Goal: Transaction & Acquisition: Subscribe to service/newsletter

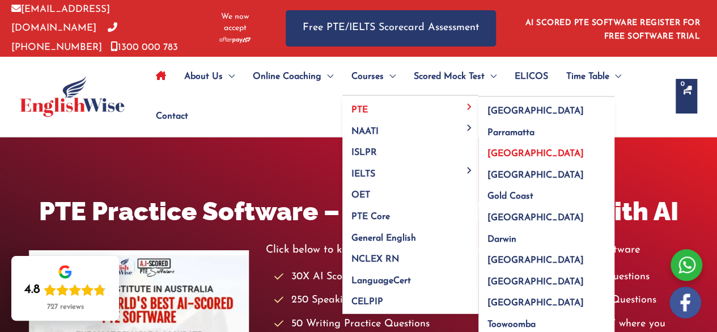
click at [514, 155] on link "Melbourne" at bounding box center [547, 151] width 136 height 22
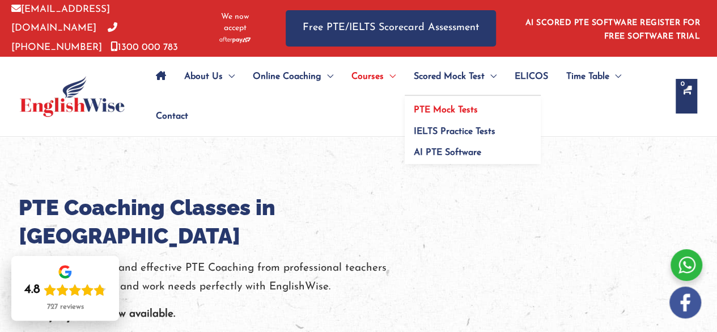
click at [448, 106] on span "PTE Mock Tests" at bounding box center [446, 109] width 64 height 9
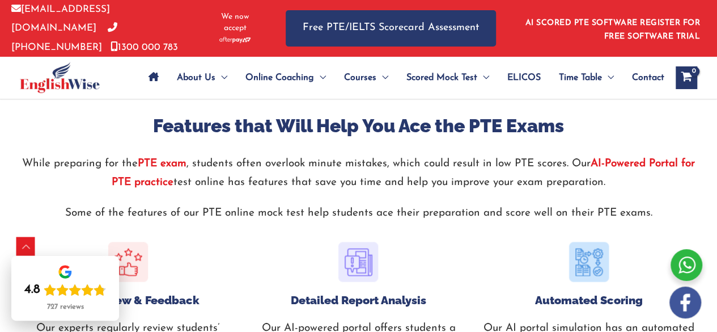
scroll to position [1134, 0]
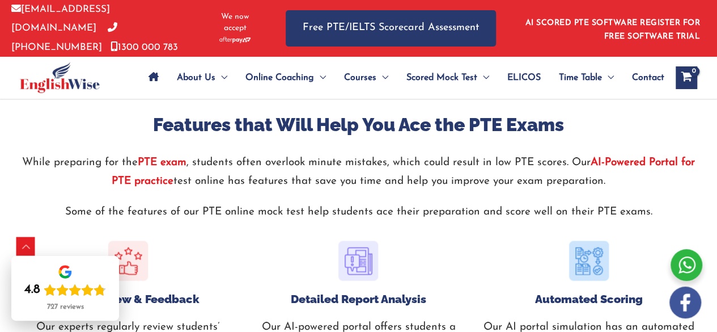
click at [628, 157] on strong "AI-Powered Portal for PTE practice" at bounding box center [404, 171] width 584 height 29
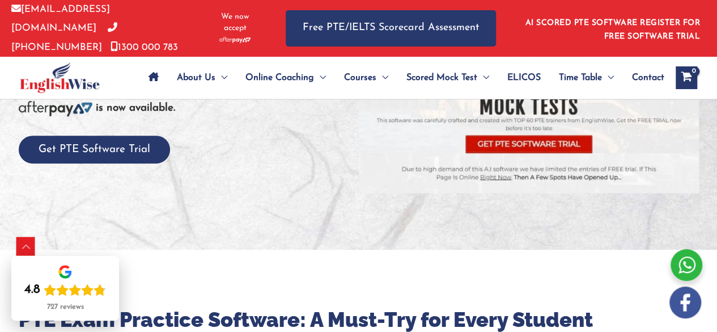
scroll to position [204, 0]
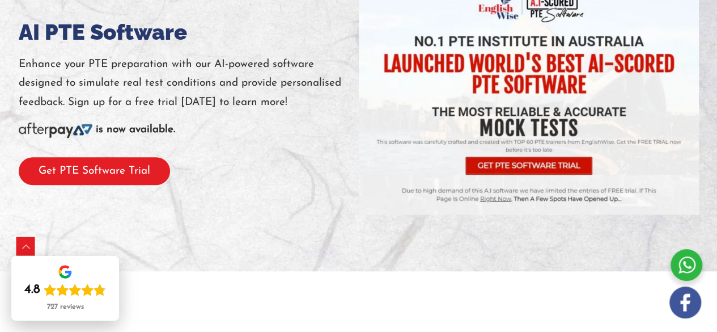
click at [83, 164] on button "Get PTE Software Trial" at bounding box center [94, 171] width 151 height 28
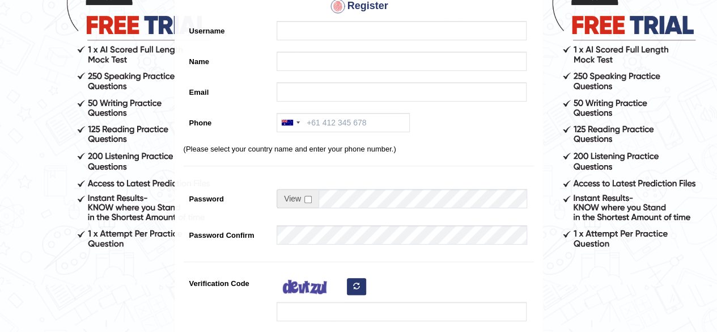
scroll to position [45, 0]
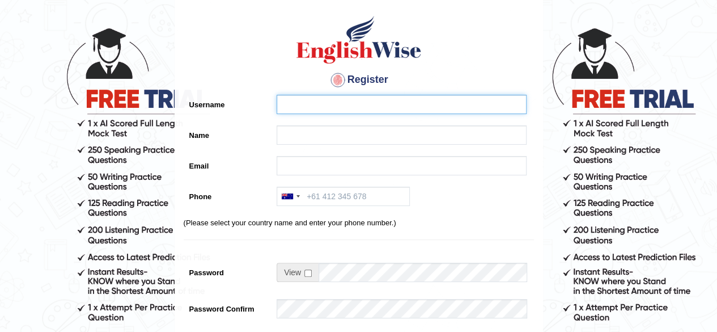
click at [322, 98] on input "Username" at bounding box center [402, 104] width 250 height 19
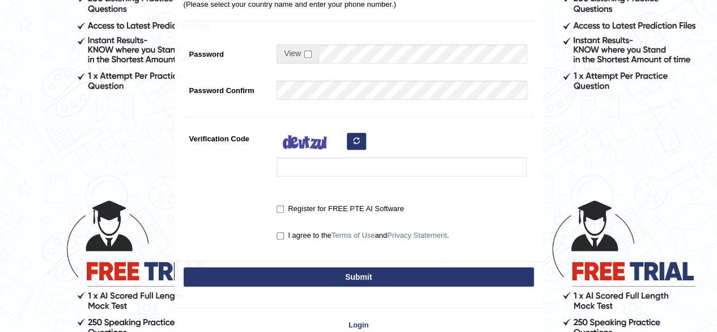
scroll to position [344, 0]
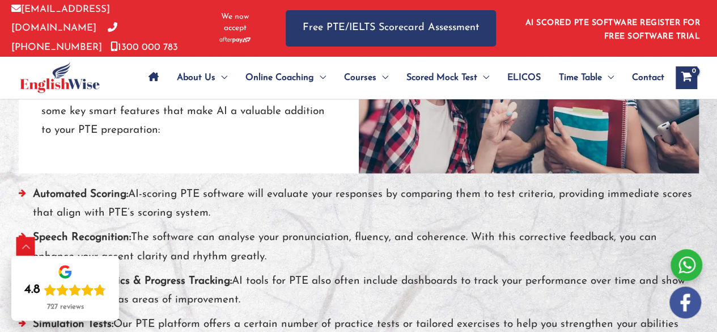
scroll to position [1006, 0]
